Goal: Find specific page/section: Find specific page/section

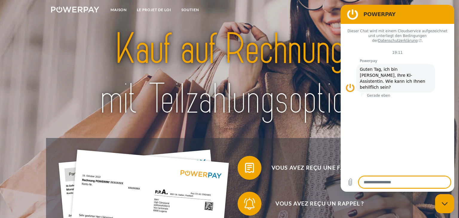
click at [301, 31] on img at bounding box center [229, 74] width 322 height 105
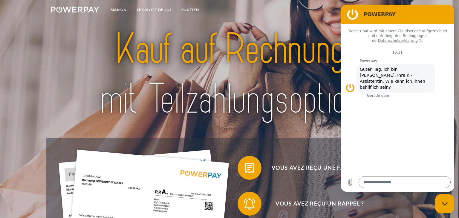
click at [442, 206] on div "Messaging-Fenster schließen" at bounding box center [445, 204] width 18 height 18
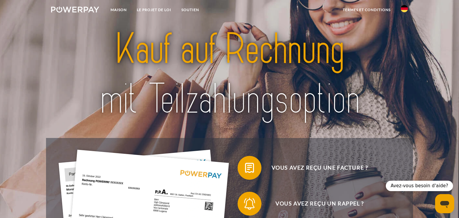
click at [442, 218] on icon "Messaging-Fenster öffnen" at bounding box center [445, 222] width 6 height 4
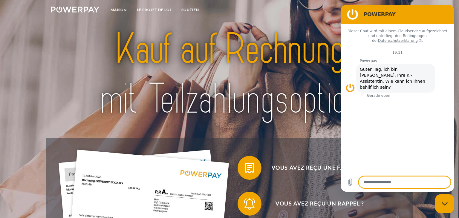
click at [441, 205] on div "Messaging-Fenster schließen" at bounding box center [445, 204] width 18 height 18
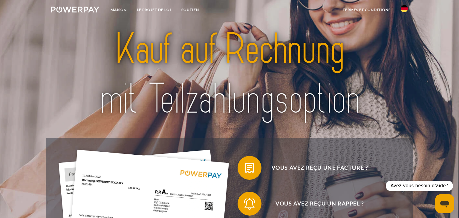
click at [441, 213] on div "Messaging-Fenster öffnen" at bounding box center [445, 222] width 18 height 18
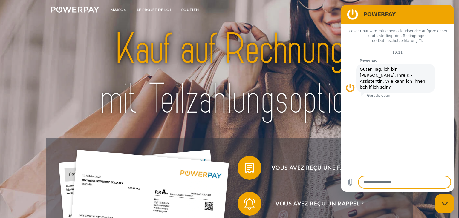
click at [444, 205] on icon "Messaging-Fenster schließen" at bounding box center [445, 204] width 6 height 4
type textarea "*"
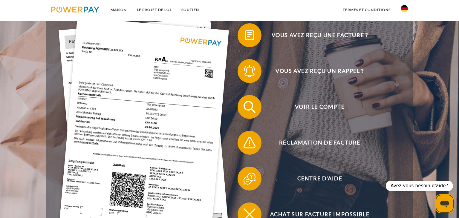
scroll to position [143, 0]
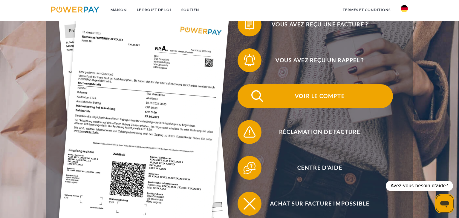
click at [327, 99] on span "Voir le compte" at bounding box center [319, 96] width 146 height 24
